Goal: Task Accomplishment & Management: Use online tool/utility

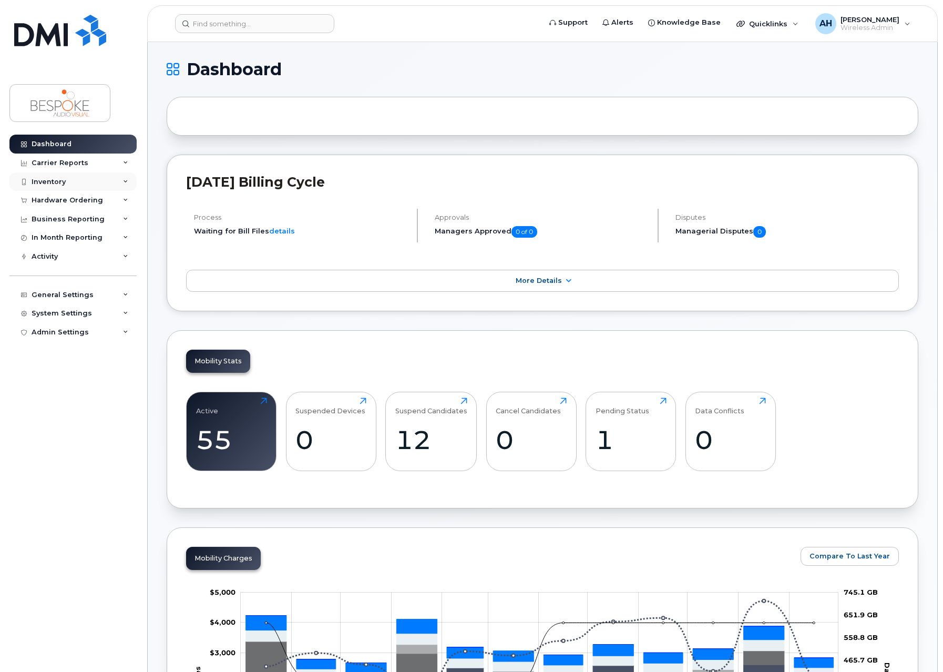
click at [64, 180] on div "Inventory" at bounding box center [49, 182] width 34 height 8
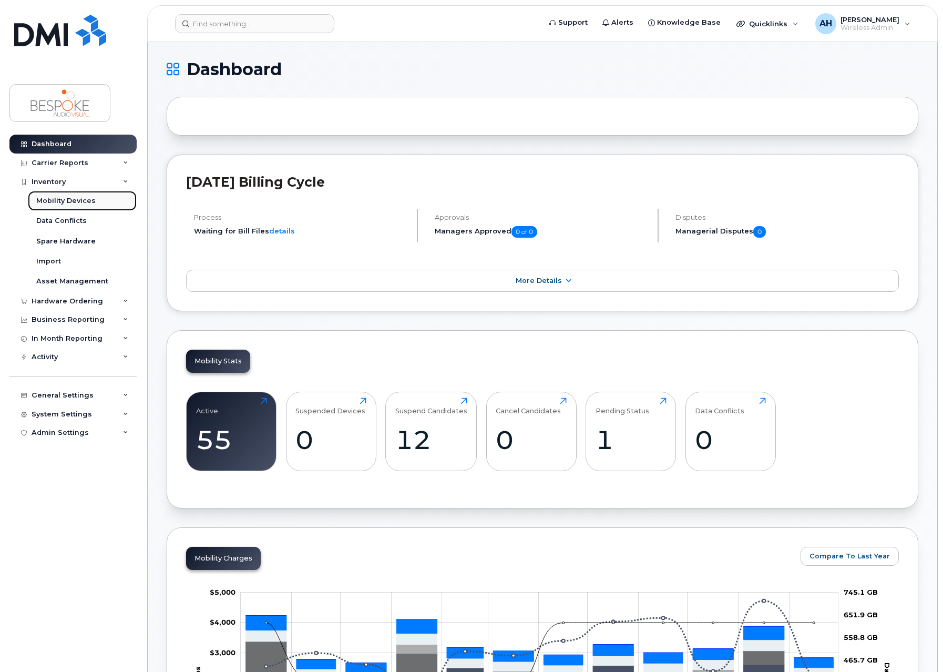
click at [84, 203] on div "Mobility Devices" at bounding box center [65, 200] width 59 height 9
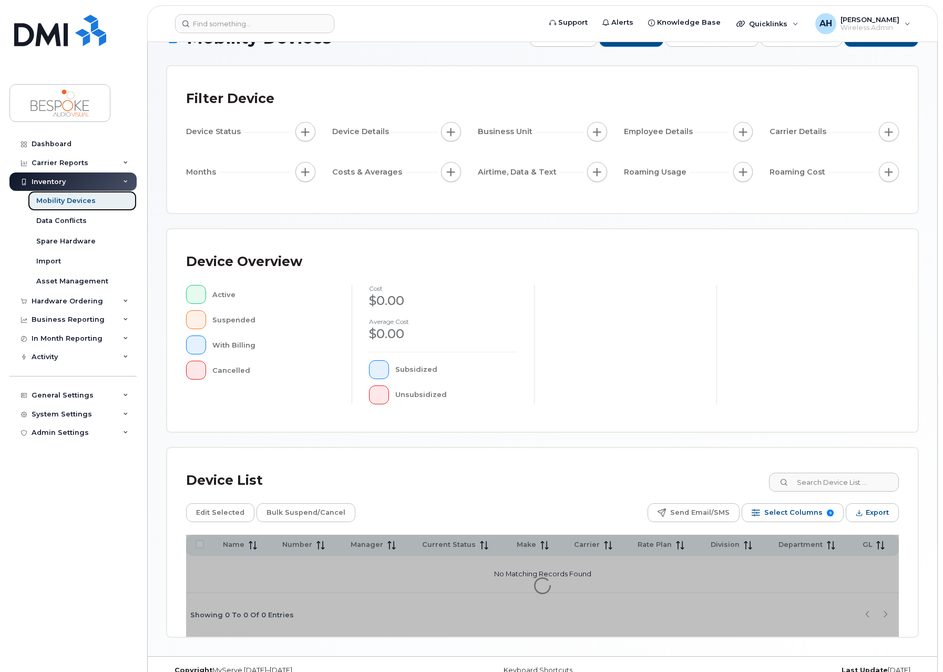
scroll to position [51, 0]
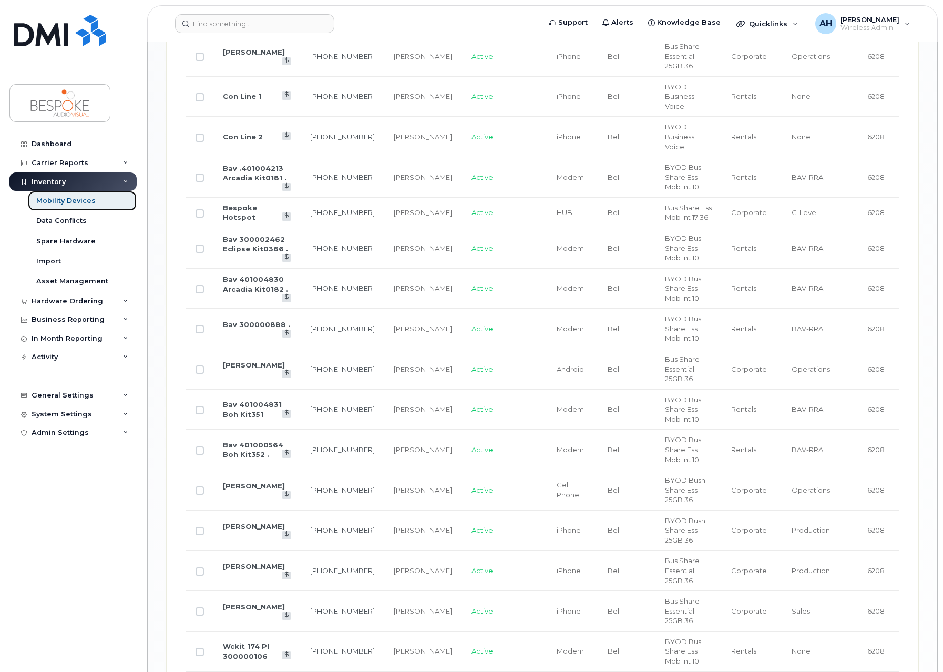
scroll to position [1595, 0]
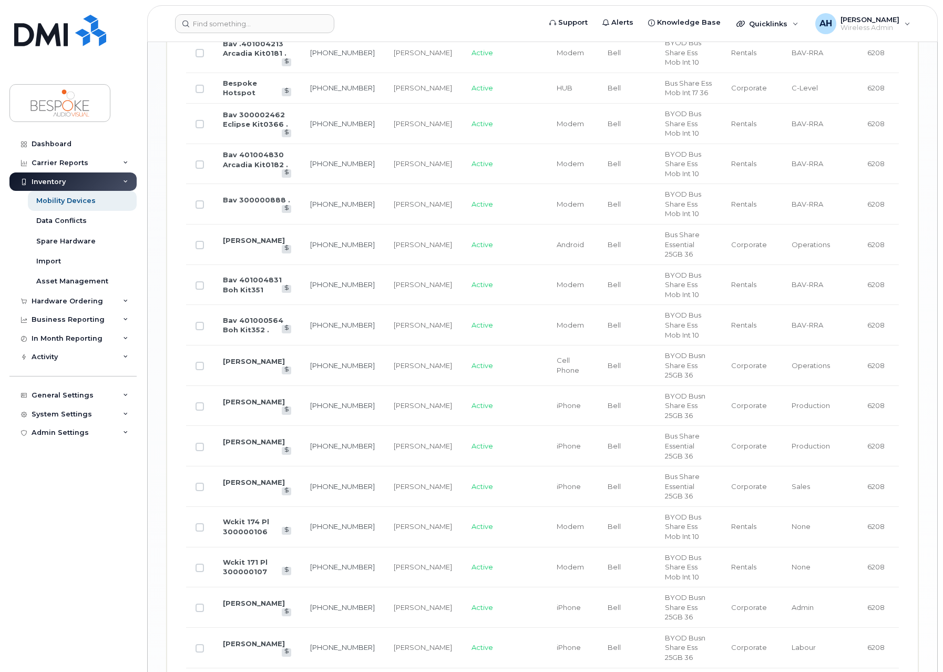
checkbox input "true"
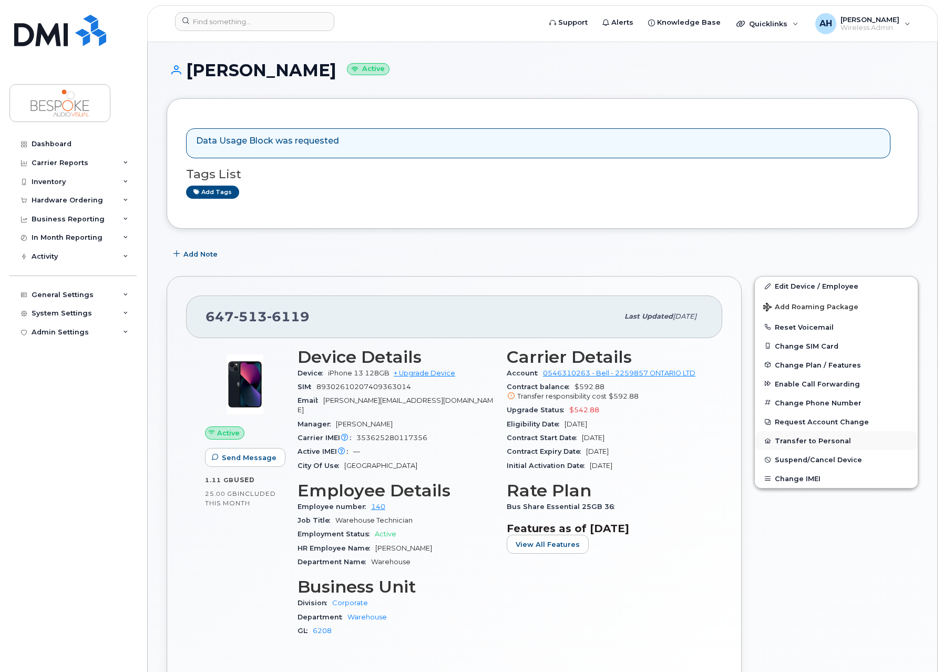
click at [810, 439] on button "Transfer to Personal" at bounding box center [836, 440] width 163 height 19
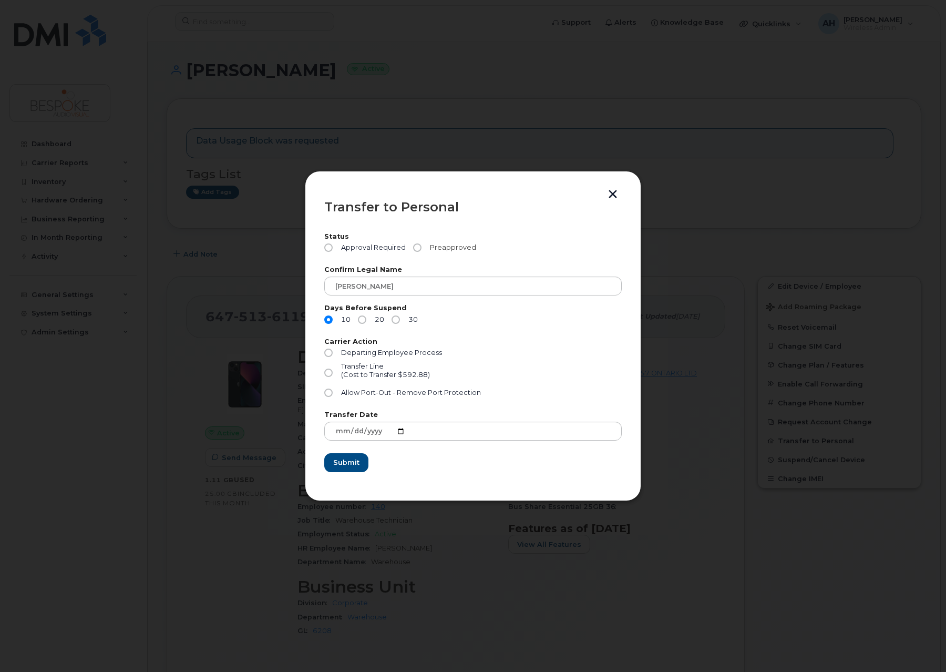
click at [416, 247] on input "Preapproved" at bounding box center [417, 247] width 8 height 8
radio input "true"
click at [329, 352] on input "Departing Employee Process" at bounding box center [328, 353] width 8 height 8
radio input "true"
click at [395, 319] on input "30" at bounding box center [396, 319] width 8 height 8
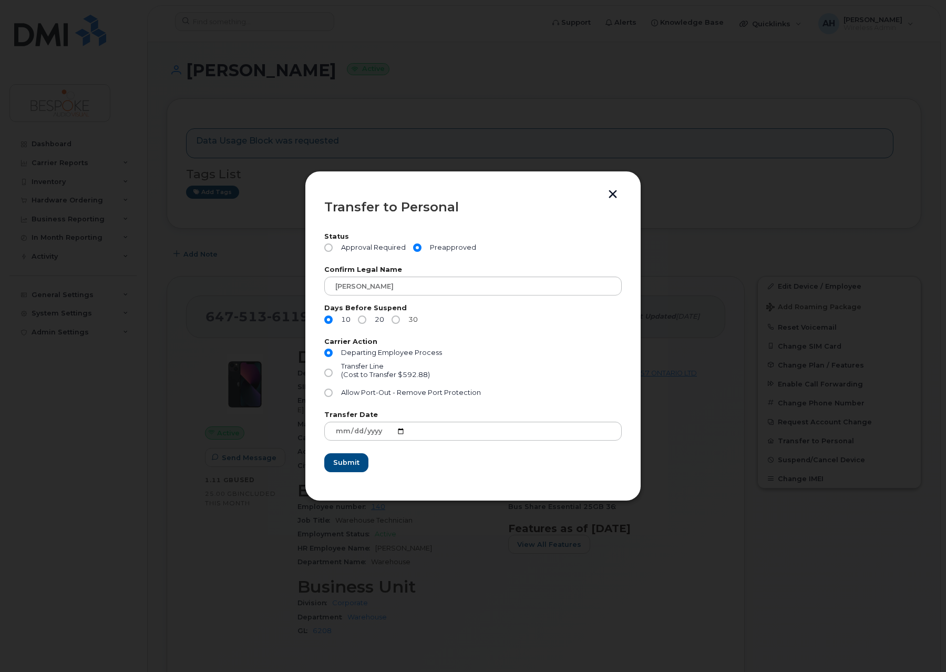
radio input "true"
click at [347, 462] on span "Submit" at bounding box center [346, 462] width 26 height 10
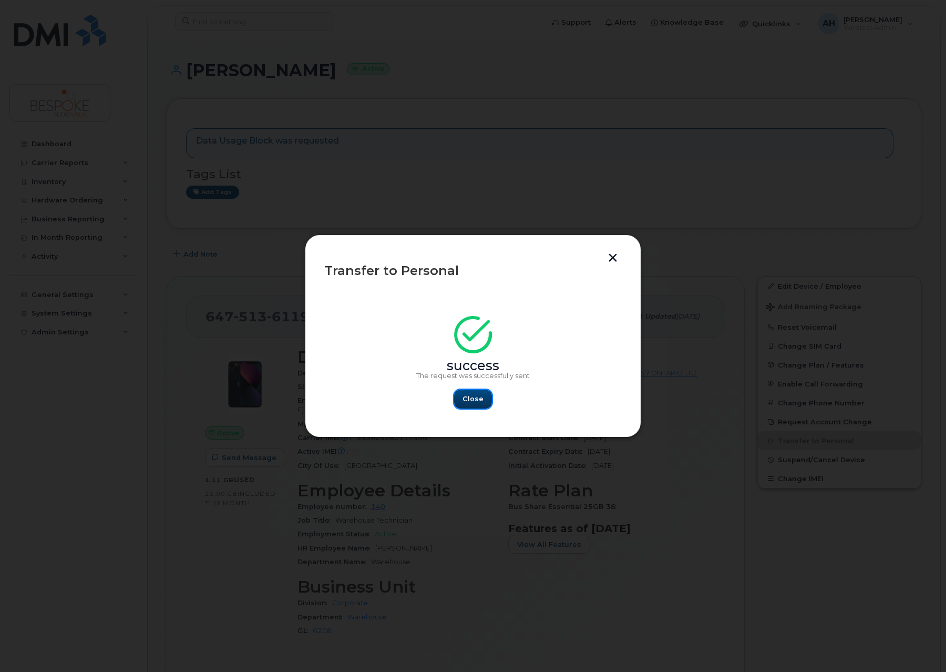
click at [469, 397] on span "Close" at bounding box center [473, 399] width 21 height 10
